Goal: Information Seeking & Learning: Learn about a topic

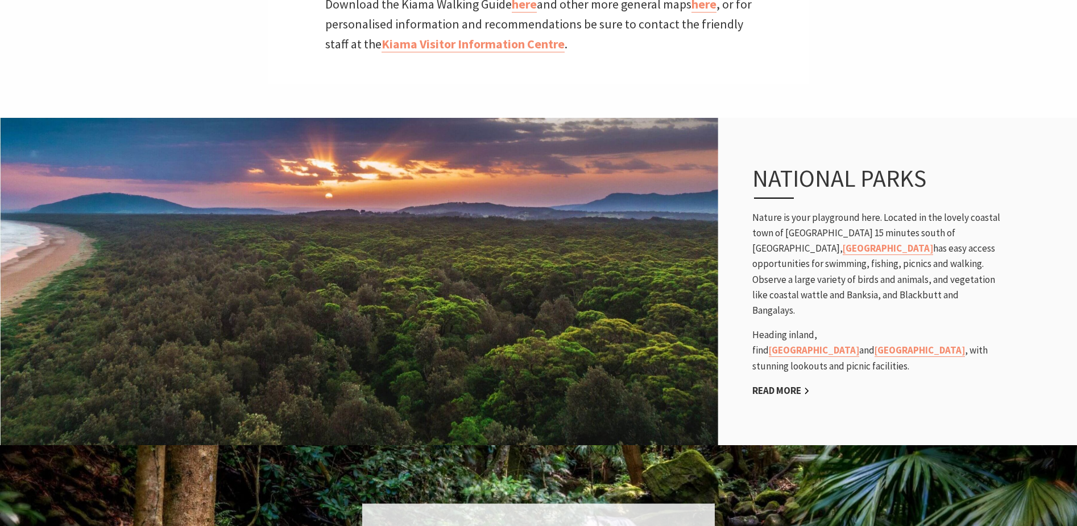
scroll to position [569, 0]
click at [934, 241] on link "Seven Mile Beach National Park" at bounding box center [888, 247] width 90 height 13
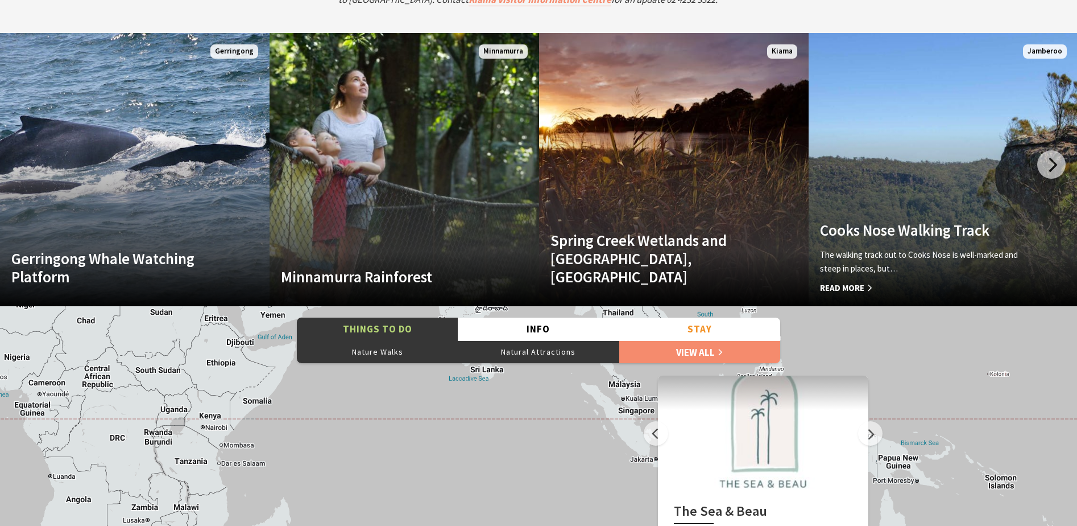
scroll to position [2247, 0]
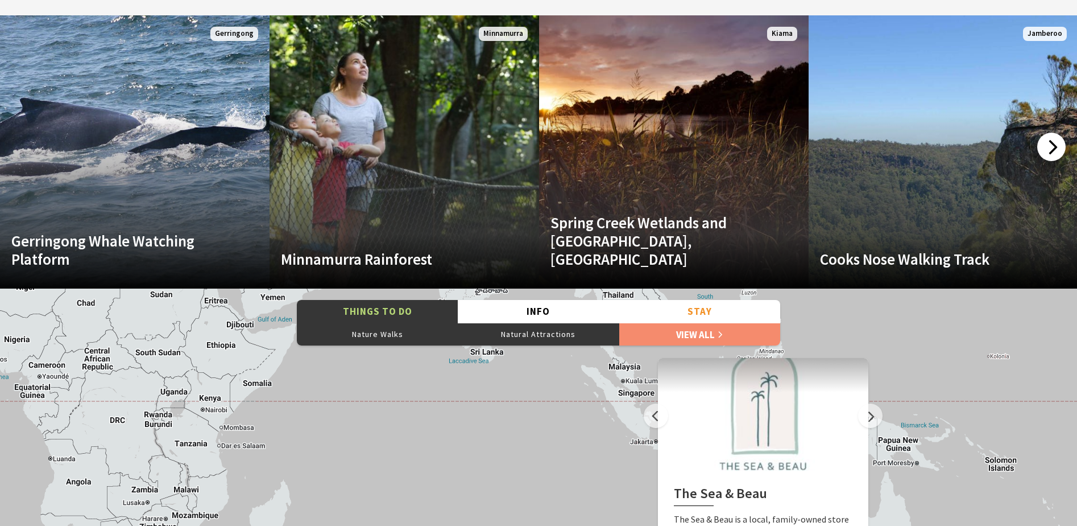
click at [1055, 149] on div at bounding box center [1052, 147] width 28 height 28
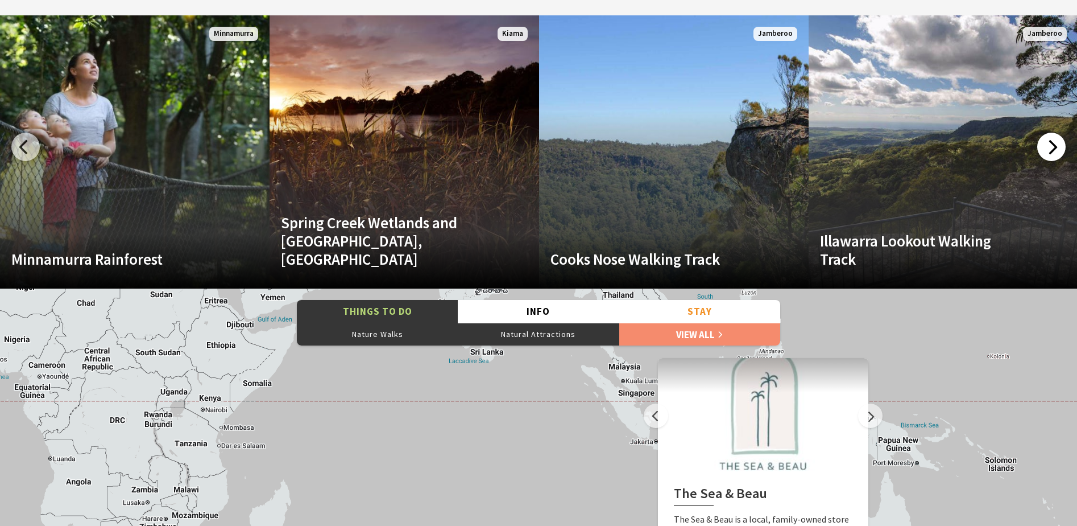
click at [1055, 149] on div at bounding box center [1052, 147] width 28 height 28
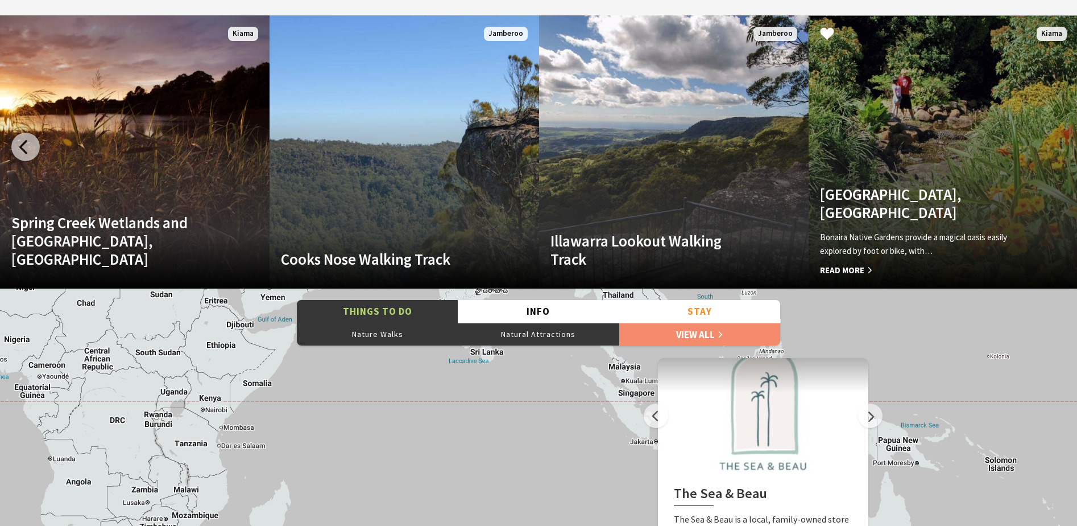
click at [849, 269] on span "Read More" at bounding box center [923, 270] width 207 height 14
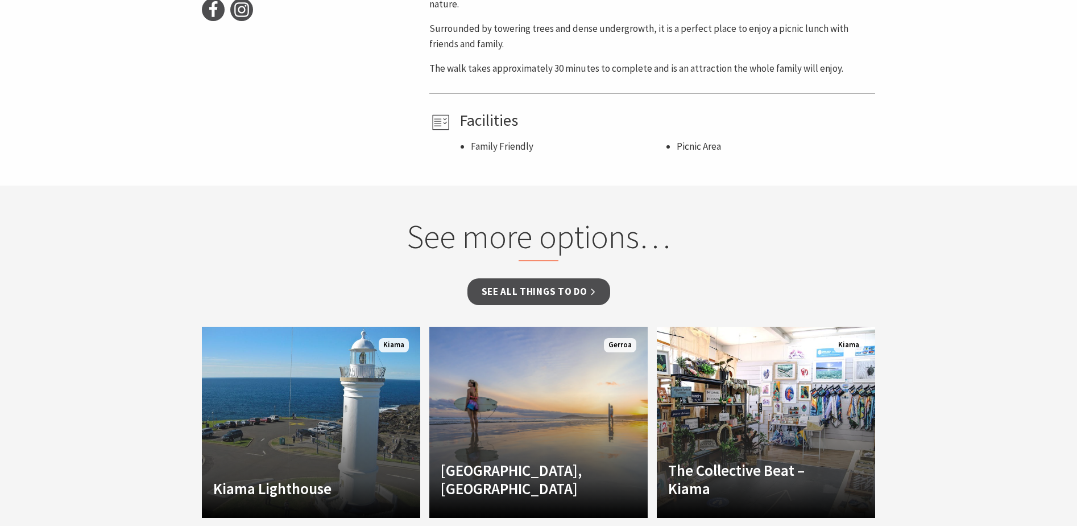
scroll to position [612, 0]
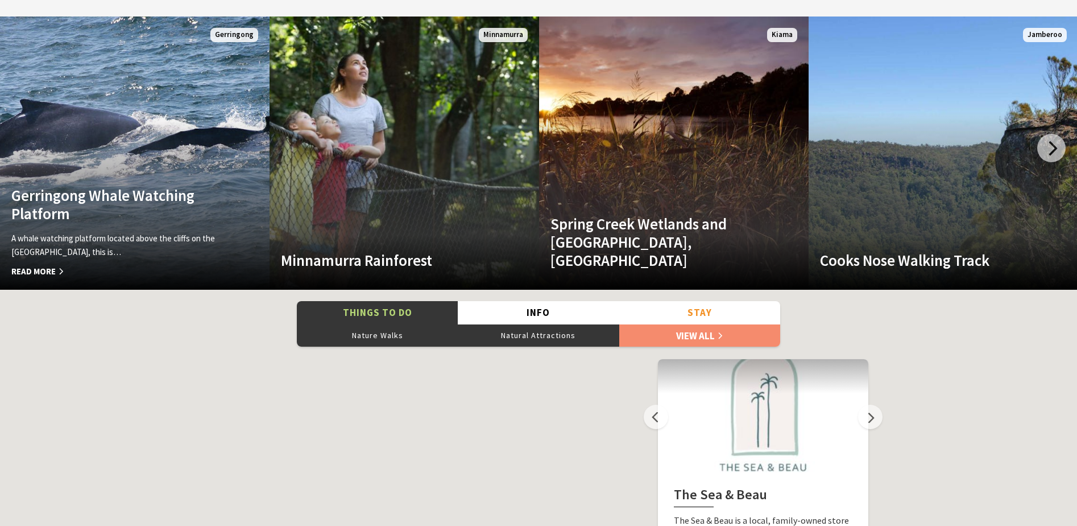
scroll to position [2246, 0]
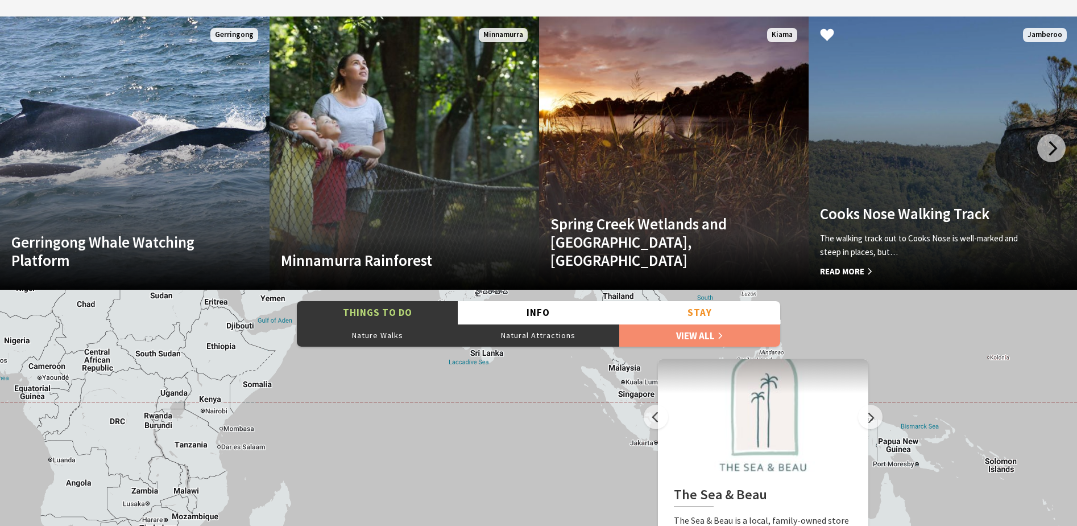
click at [862, 271] on span "Read More" at bounding box center [923, 272] width 207 height 14
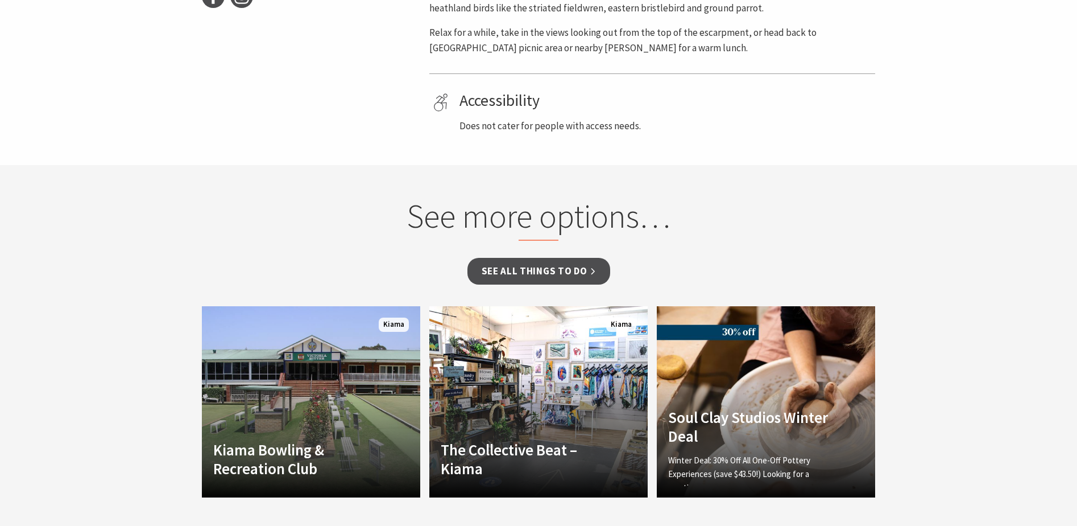
scroll to position [650, 0]
